Goal: Transaction & Acquisition: Purchase product/service

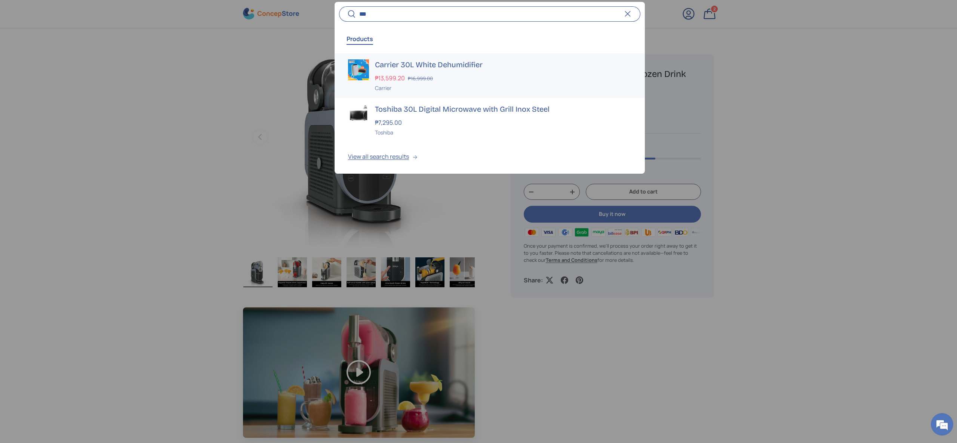
type input "***"
click at [420, 79] on s "₱16,999.00" at bounding box center [420, 78] width 25 height 7
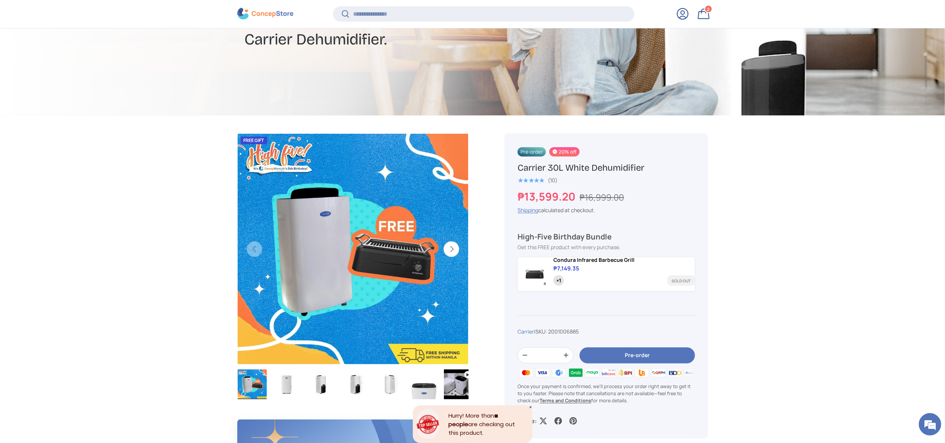
drag, startPoint x: 579, startPoint y: 196, endPoint x: 516, endPoint y: 194, distance: 62.8
click at [516, 194] on div "Pre-order 20% off Carrier 30L White Dehumidifier ★★★★★ (10) ₱13,599.20 ₱16,999.…" at bounding box center [605, 285] width 203 height 305
copy strong "₱13,599.20"
copy span "Condura Infrared Barbecue Grill"
drag, startPoint x: 633, startPoint y: 263, endPoint x: 549, endPoint y: 259, distance: 83.4
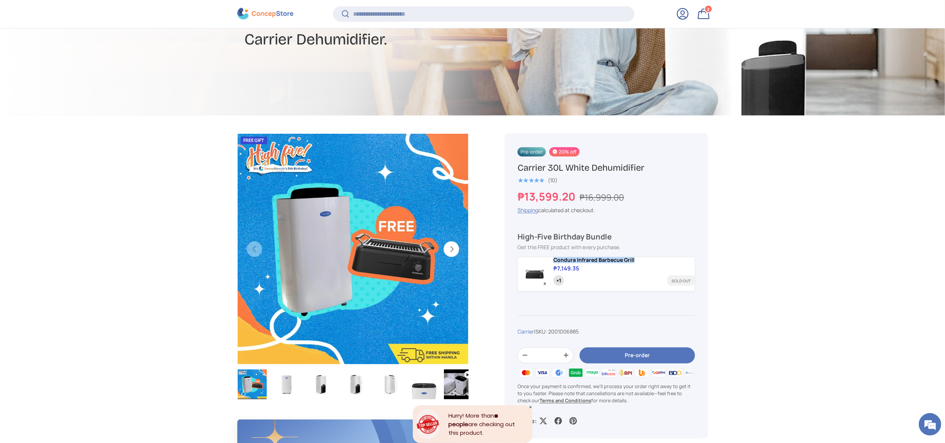
click at [549, 259] on div "Condura Infrared Barbecue Grill ₱7,149.35 ×1 Sold out" at bounding box center [606, 274] width 177 height 34
